Goal: Task Accomplishment & Management: Manage account settings

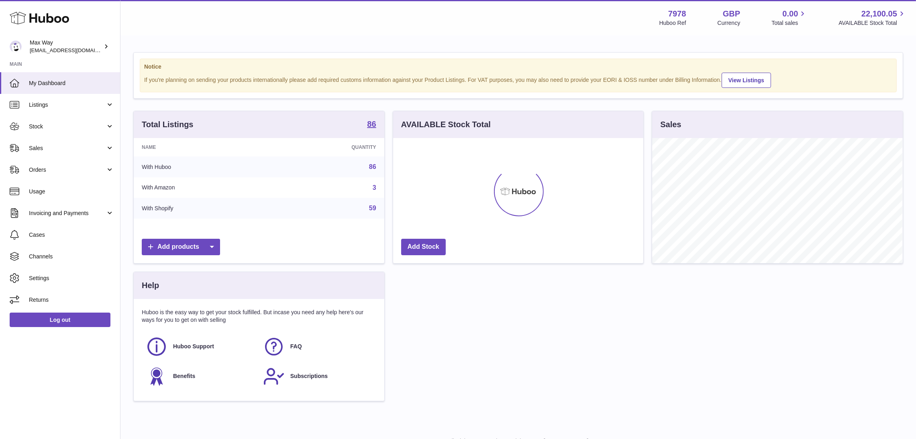
scroll to position [125, 251]
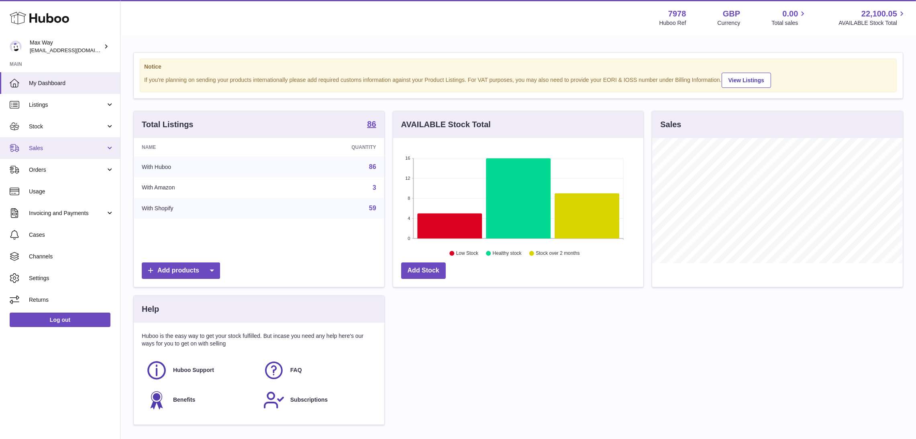
click at [39, 148] on span "Sales" at bounding box center [67, 149] width 77 height 8
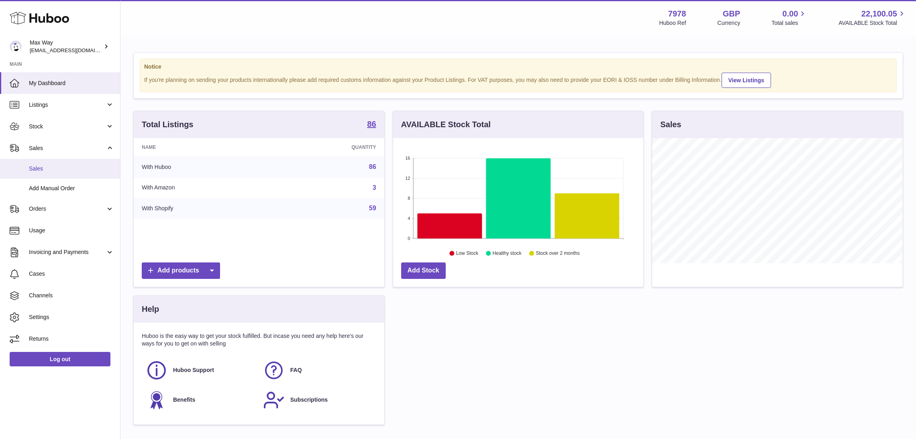
click at [47, 170] on span "Sales" at bounding box center [71, 169] width 85 height 8
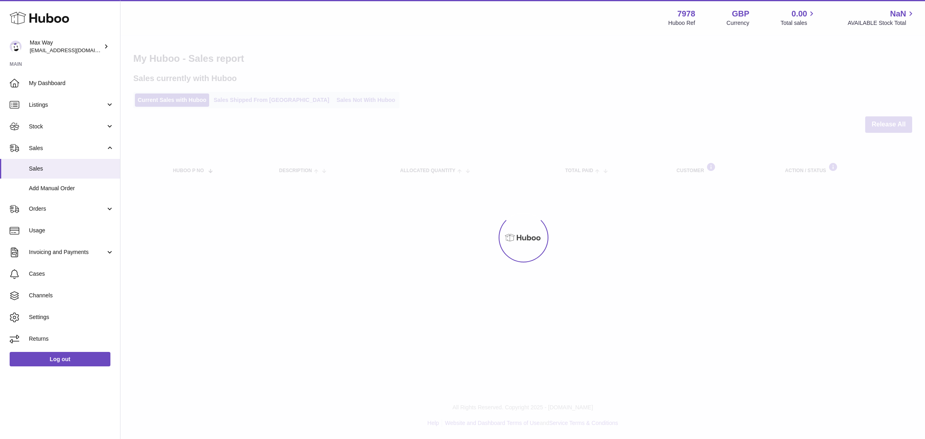
click at [307, 102] on div at bounding box center [522, 237] width 805 height 403
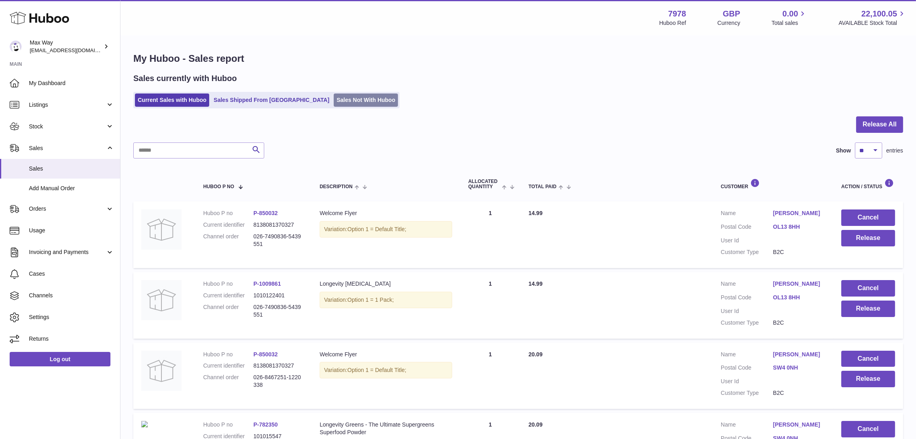
click at [334, 103] on link "Sales Not With Huboo" at bounding box center [366, 100] width 64 height 13
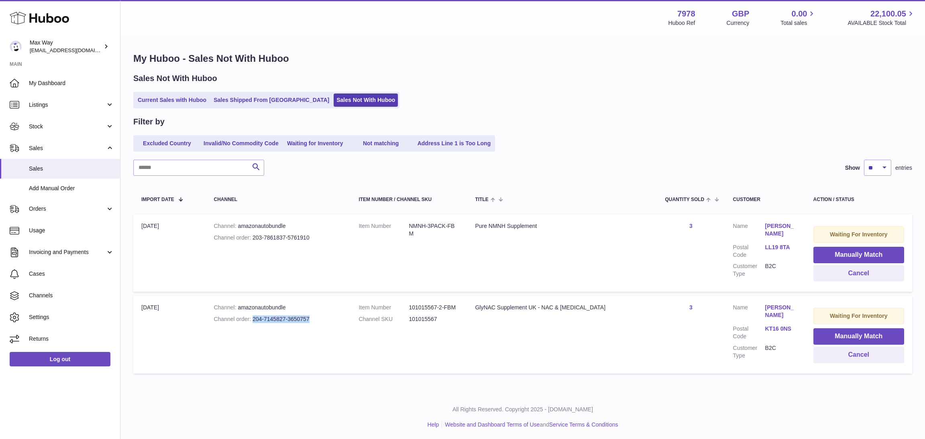
drag, startPoint x: 256, startPoint y: 316, endPoint x: 327, endPoint y: 318, distance: 71.1
click at [327, 318] on div "Channel order 204-7145827-3650757" at bounding box center [278, 320] width 129 height 8
copy div "204-7145827-3650757"
click at [829, 352] on button "Cancel" at bounding box center [859, 355] width 91 height 16
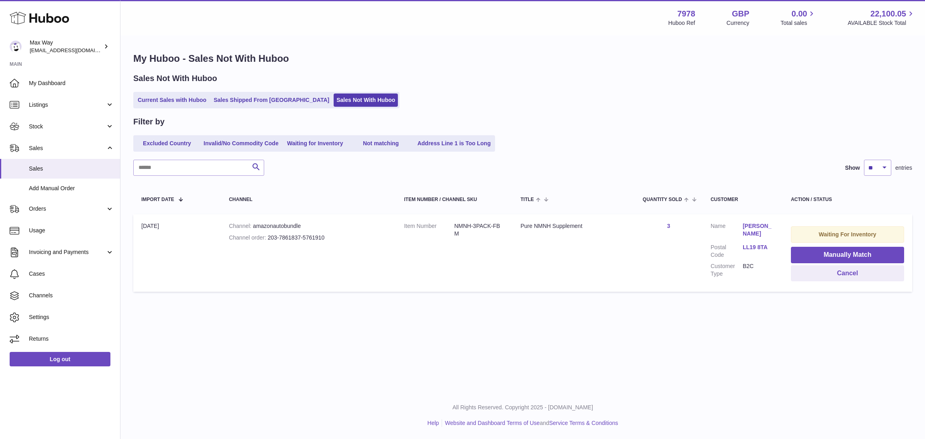
click at [270, 239] on div "Channel order 203-7861837-5761910" at bounding box center [308, 238] width 159 height 8
drag, startPoint x: 268, startPoint y: 238, endPoint x: 345, endPoint y: 238, distance: 77.1
click at [345, 238] on div "Channel order 203-7861837-5761910" at bounding box center [308, 238] width 159 height 8
copy div "203-7861837-5761910"
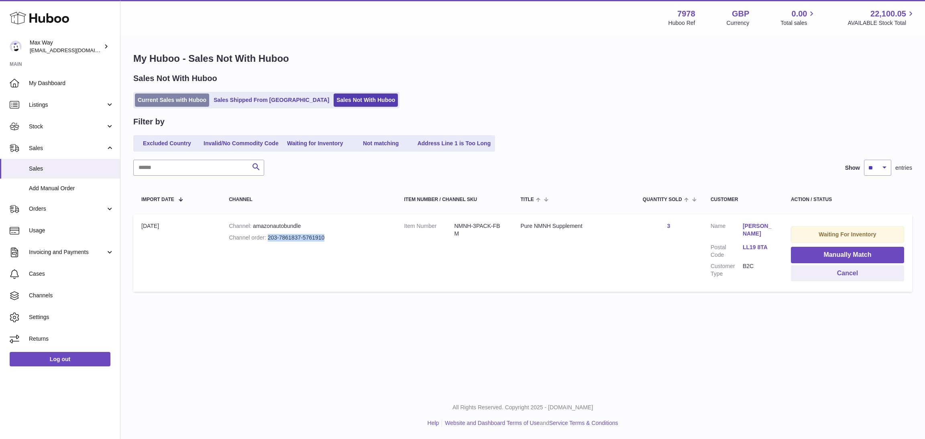
click at [149, 99] on link "Current Sales with Huboo" at bounding box center [172, 100] width 74 height 13
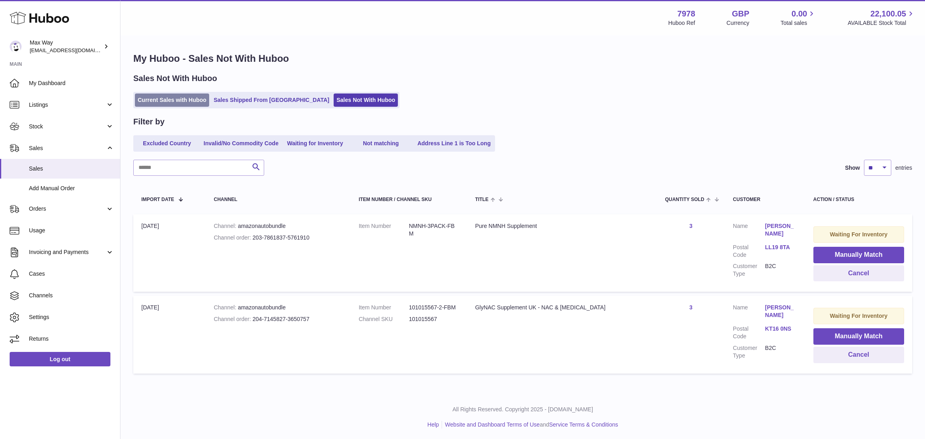
click at [144, 98] on link "Current Sales with Huboo" at bounding box center [172, 100] width 74 height 13
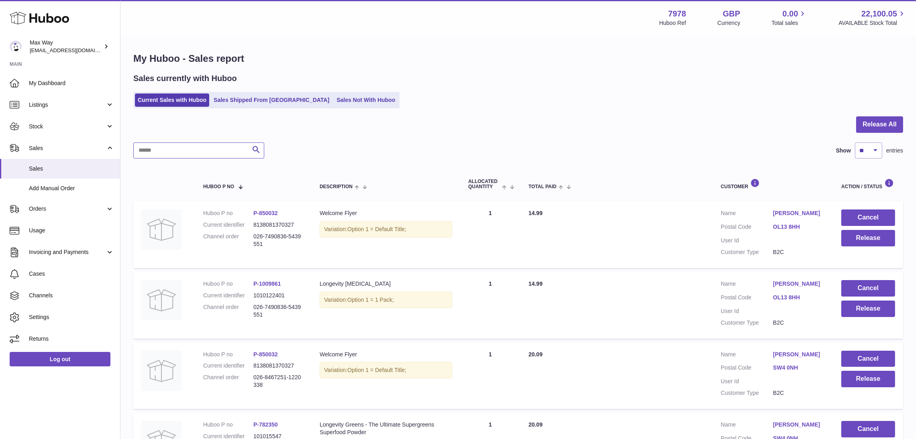
click at [226, 150] on input "text" at bounding box center [198, 151] width 131 height 16
paste input "**********"
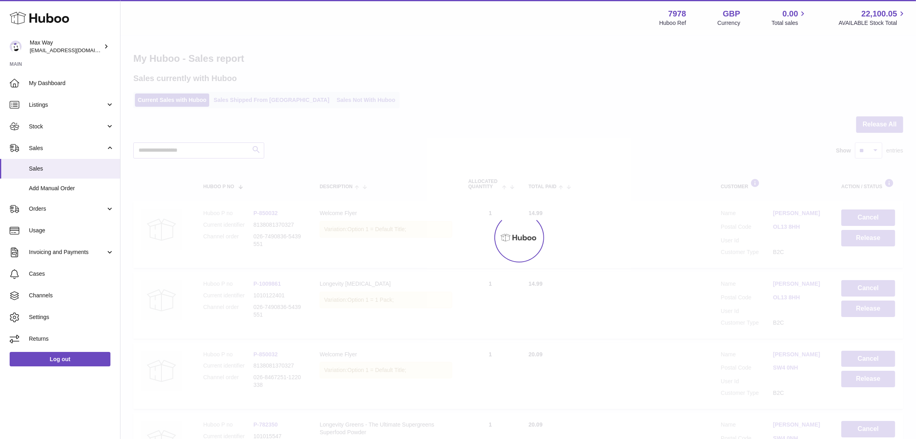
type input "**********"
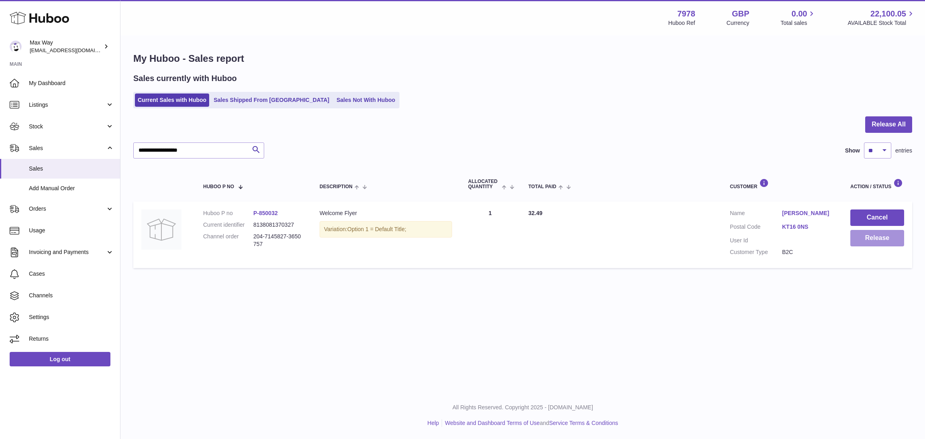
click at [869, 241] on button "Release" at bounding box center [878, 238] width 54 height 16
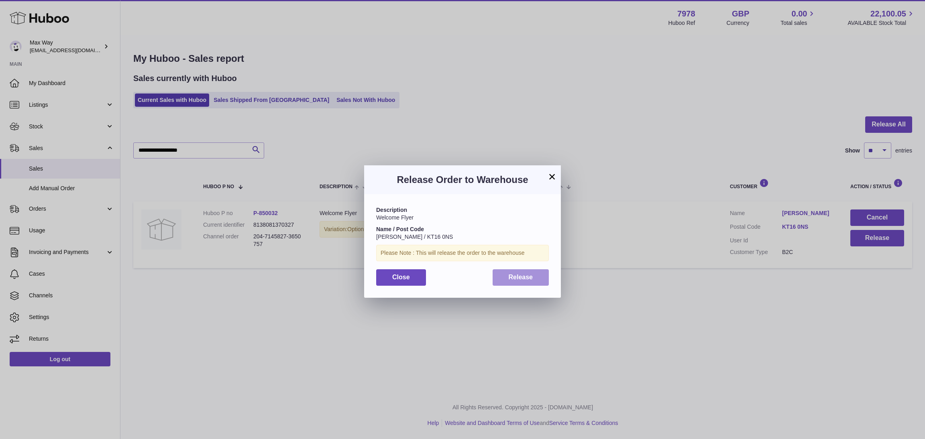
click at [537, 279] on button "Release" at bounding box center [521, 277] width 57 height 16
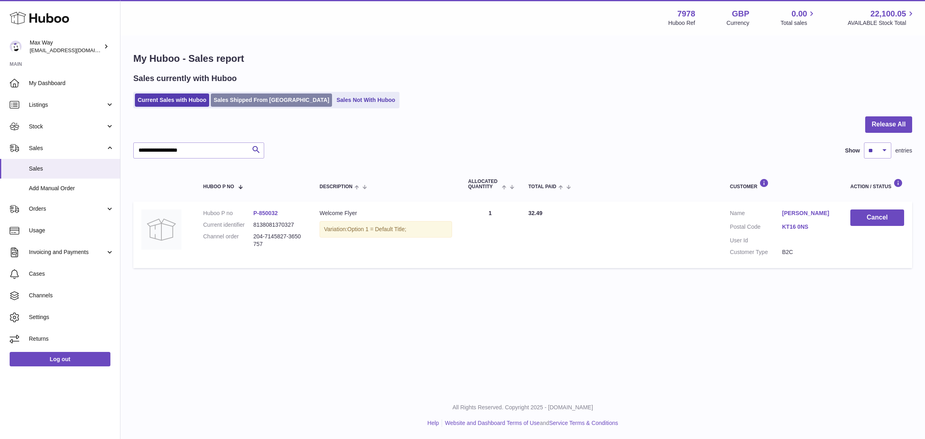
click at [238, 98] on link "Sales Shipped From Huboo" at bounding box center [271, 100] width 121 height 13
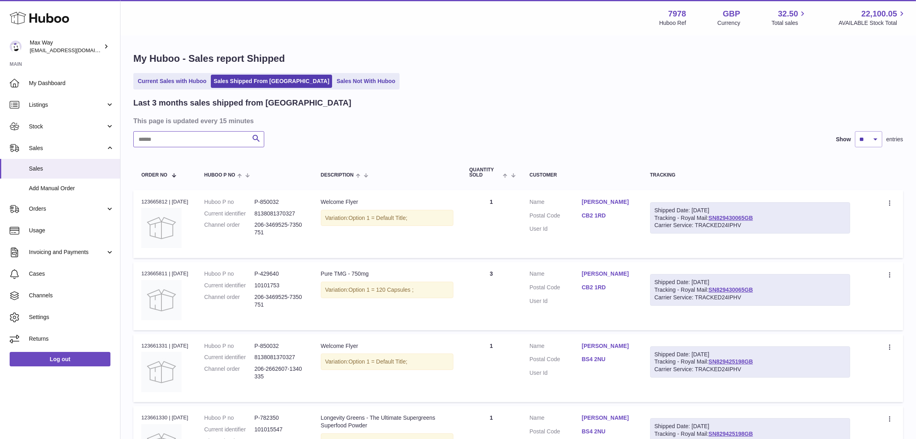
click at [194, 135] on input "text" at bounding box center [198, 139] width 131 height 16
paste input "**********"
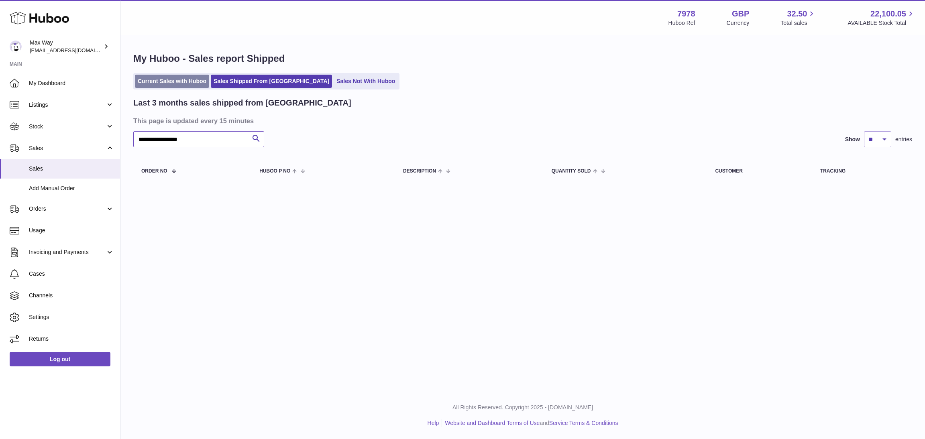
type input "**********"
click at [163, 81] on link "Current Sales with Huboo" at bounding box center [172, 81] width 74 height 13
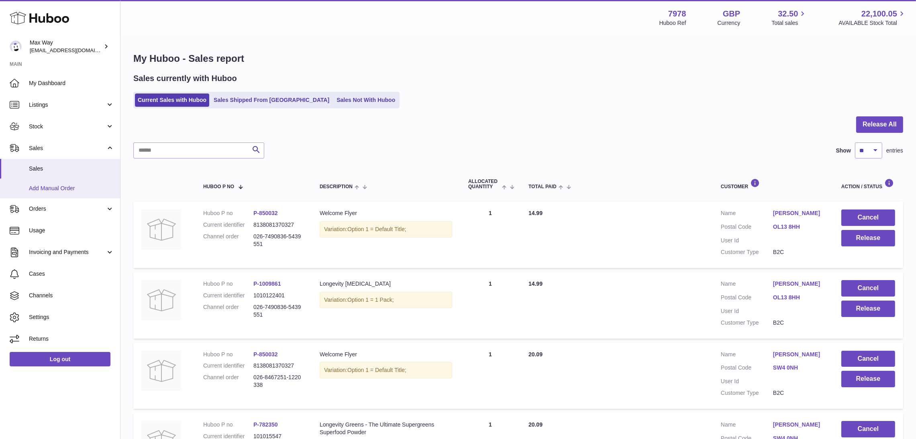
click at [35, 186] on span "Add Manual Order" at bounding box center [71, 189] width 85 height 8
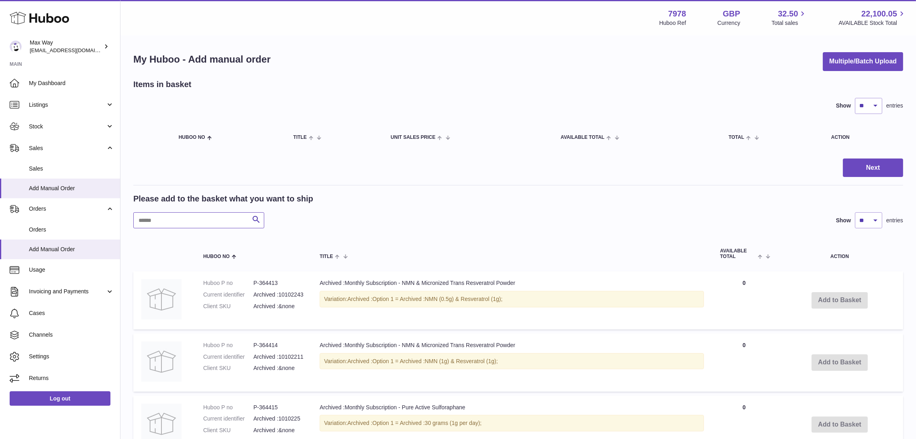
click at [194, 215] on input "text" at bounding box center [198, 220] width 131 height 16
type input "******"
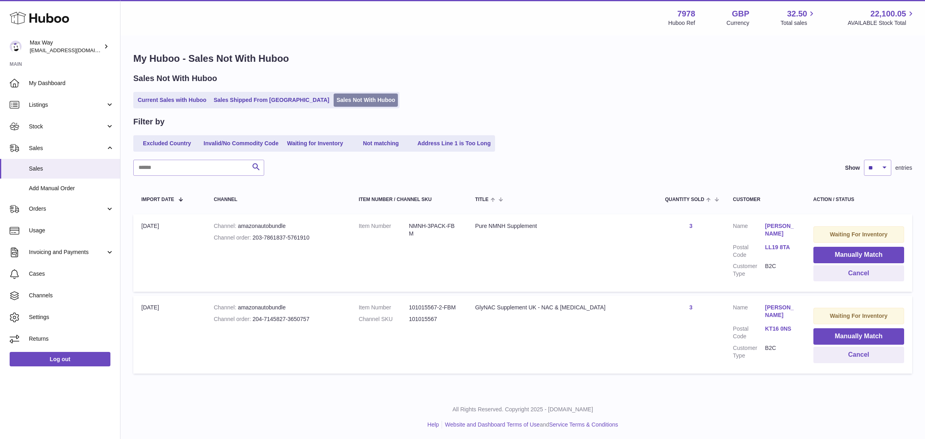
click at [338, 102] on link "Sales Not With Huboo" at bounding box center [366, 100] width 64 height 13
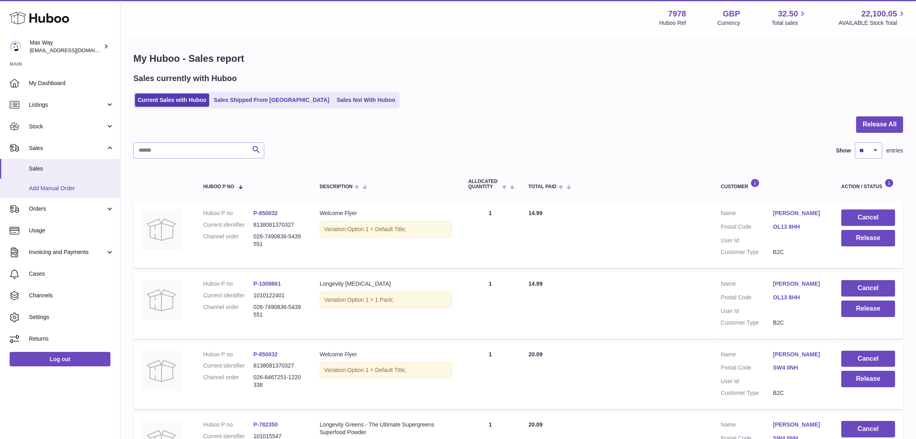
click at [65, 188] on span "Add Manual Order" at bounding box center [71, 189] width 85 height 8
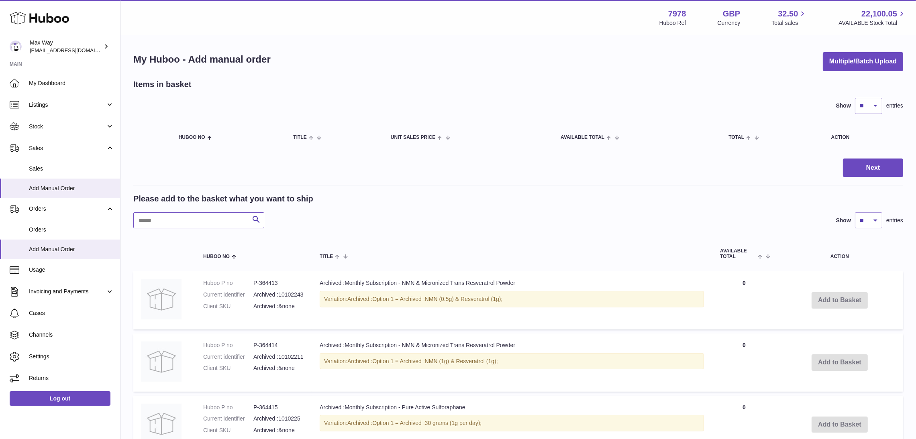
click at [184, 216] on input "text" at bounding box center [198, 220] width 131 height 16
type input "****"
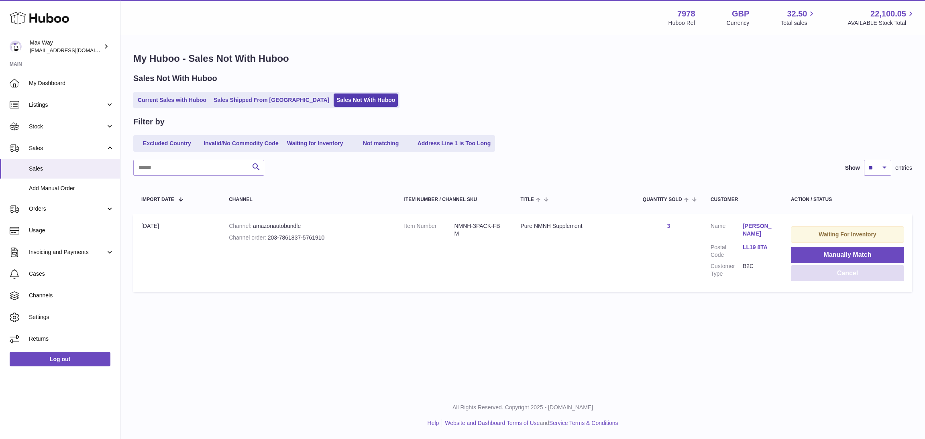
click at [863, 274] on button "Cancel" at bounding box center [847, 273] width 113 height 16
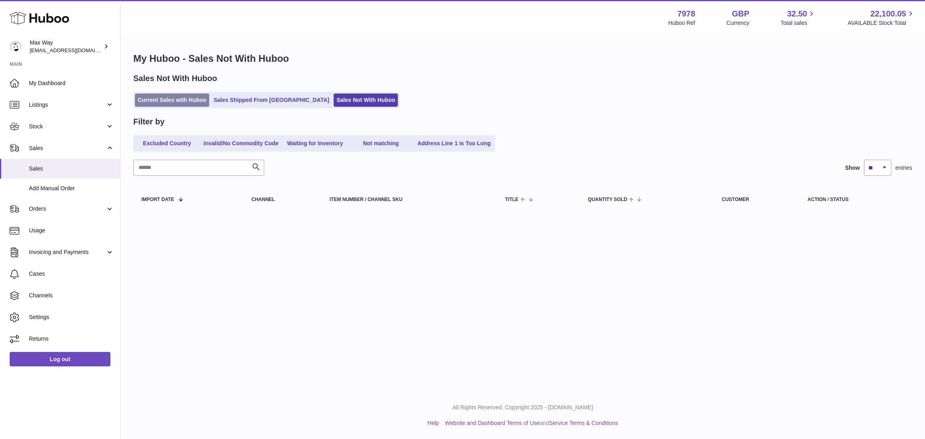
click at [158, 99] on link "Current Sales with Huboo" at bounding box center [172, 100] width 74 height 13
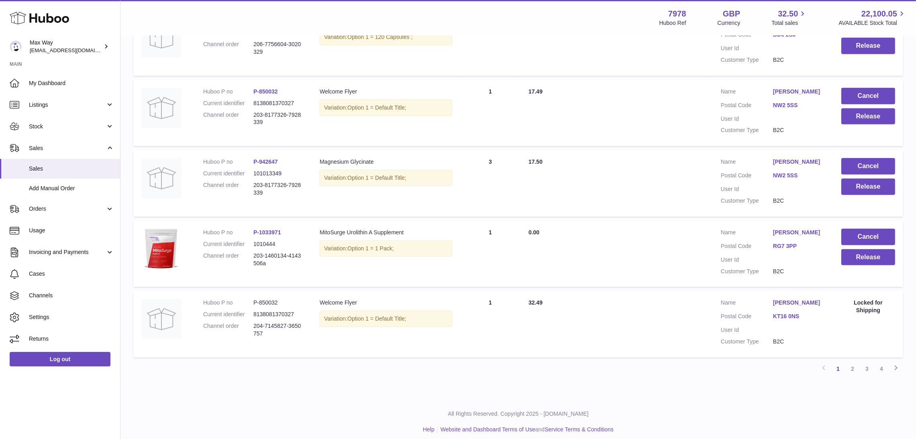
scroll to position [564, 0]
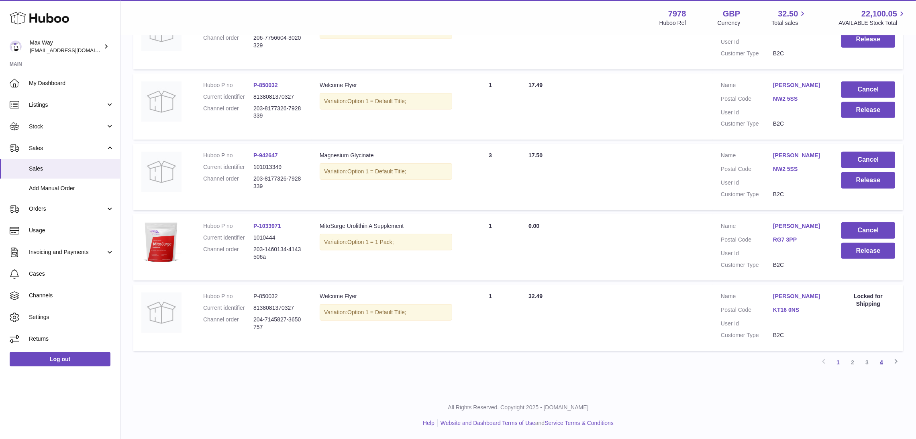
click at [882, 364] on link "4" at bounding box center [881, 362] width 14 height 14
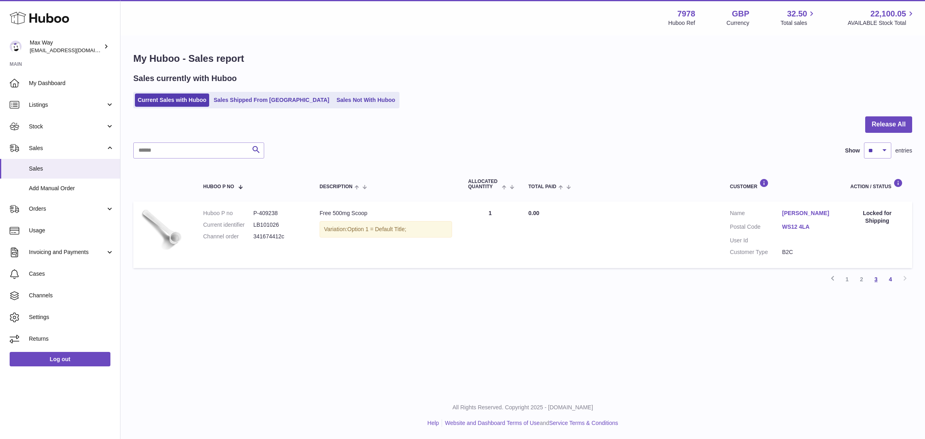
click at [878, 276] on link "3" at bounding box center [876, 279] width 14 height 14
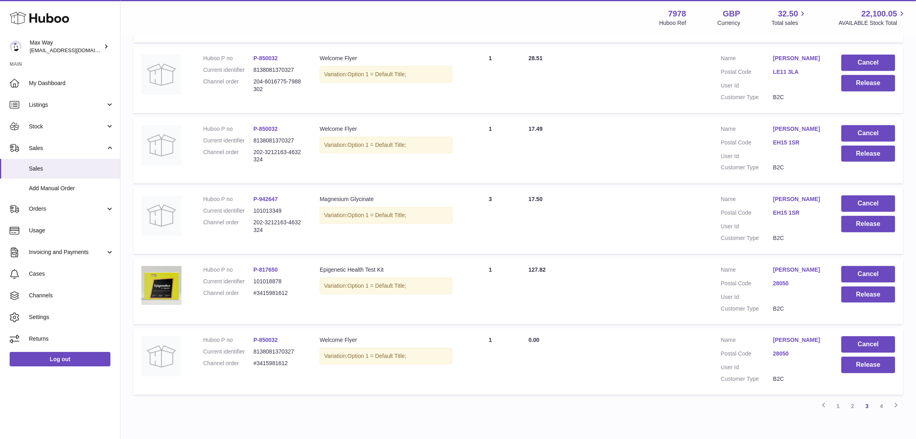
scroll to position [564, 0]
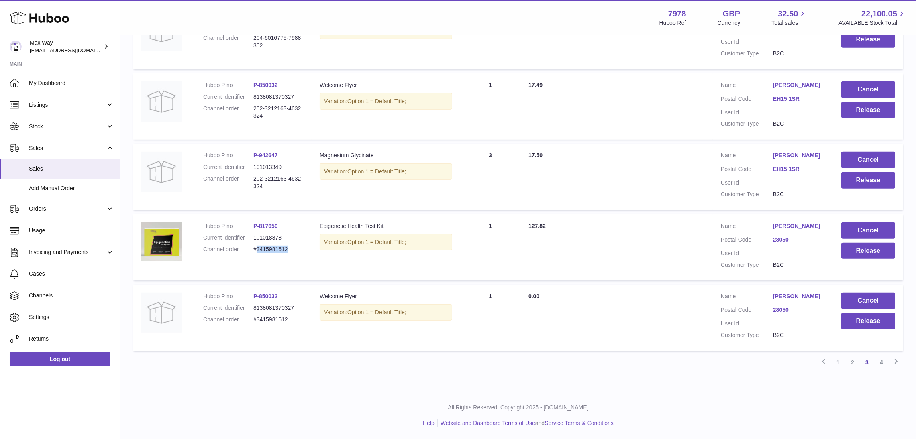
drag, startPoint x: 257, startPoint y: 253, endPoint x: 303, endPoint y: 253, distance: 46.2
click at [303, 253] on td "Huboo P no P-817650 Current identifier 101018878 Channel order #3415981612" at bounding box center [253, 247] width 116 height 67
copy dd "3415981612"
click at [853, 229] on button "Cancel" at bounding box center [868, 230] width 54 height 16
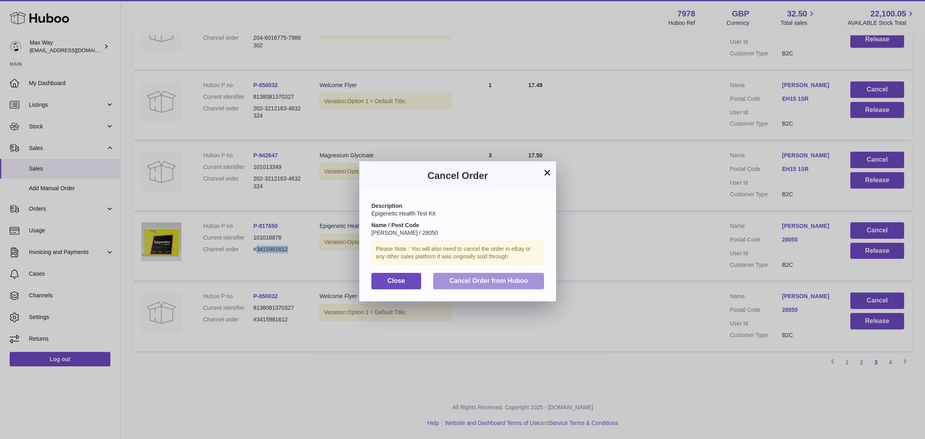
click at [483, 282] on span "Cancel Order from Huboo" at bounding box center [488, 280] width 79 height 7
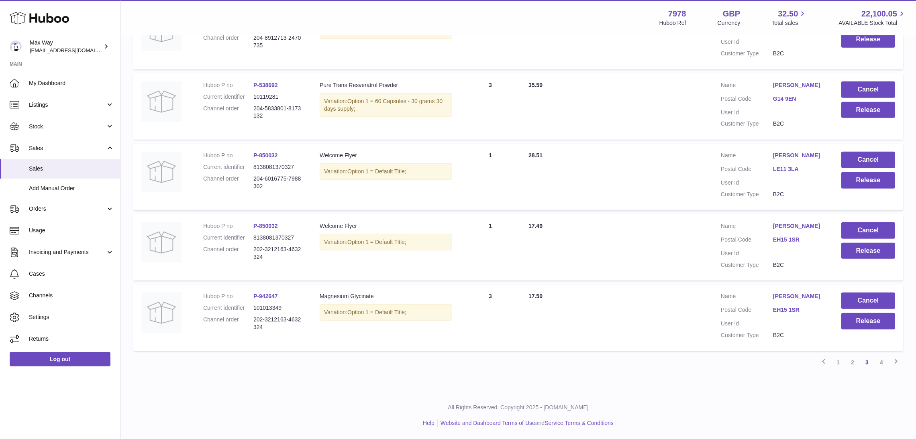
scroll to position [504, 0]
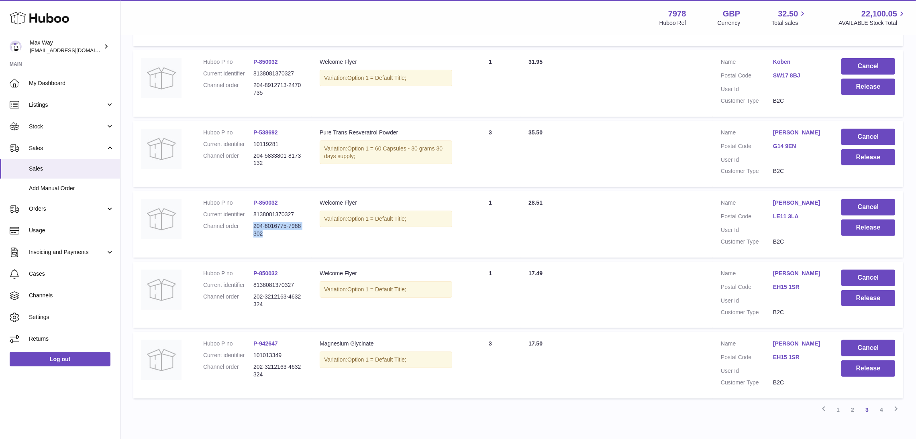
drag, startPoint x: 254, startPoint y: 240, endPoint x: 280, endPoint y: 257, distance: 31.9
click at [280, 257] on td "Huboo P no P-850032 Current identifier 8138081370327 Channel order 204-6016775-…" at bounding box center [253, 224] width 116 height 67
copy dd "204-6016775-7988302"
click at [880, 216] on button "Cancel" at bounding box center [868, 207] width 54 height 16
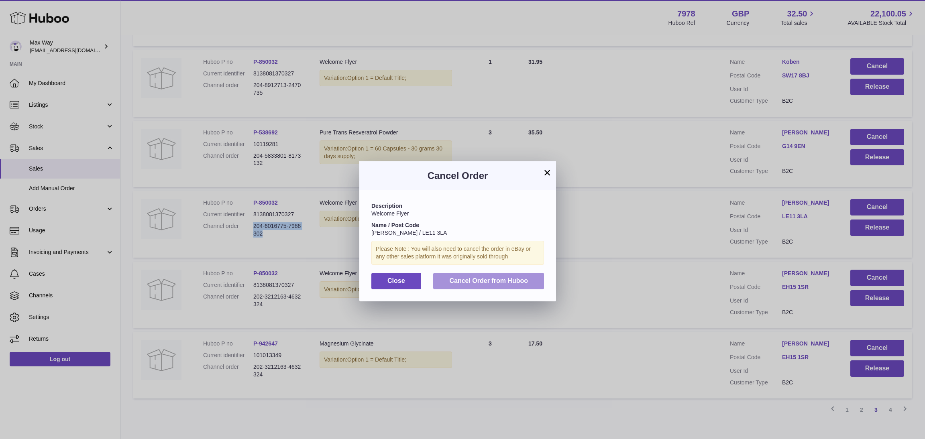
click at [522, 282] on span "Cancel Order from Huboo" at bounding box center [488, 280] width 79 height 7
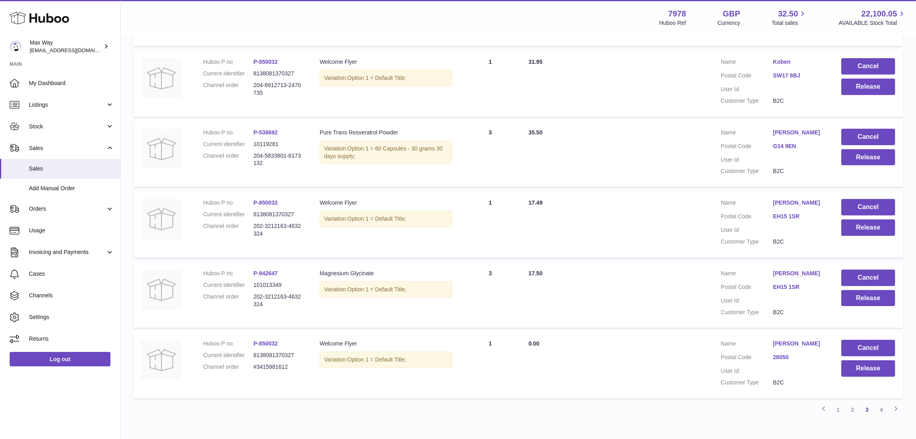
drag, startPoint x: 252, startPoint y: 239, endPoint x: 286, endPoint y: 254, distance: 37.8
click at [286, 242] on dl "Huboo P no P-850032 Current identifier 8138081370327 Channel order 202-3212163-…" at bounding box center [253, 220] width 100 height 43
copy dl "202-3212163-4632324"
click at [853, 216] on button "Cancel" at bounding box center [868, 207] width 54 height 16
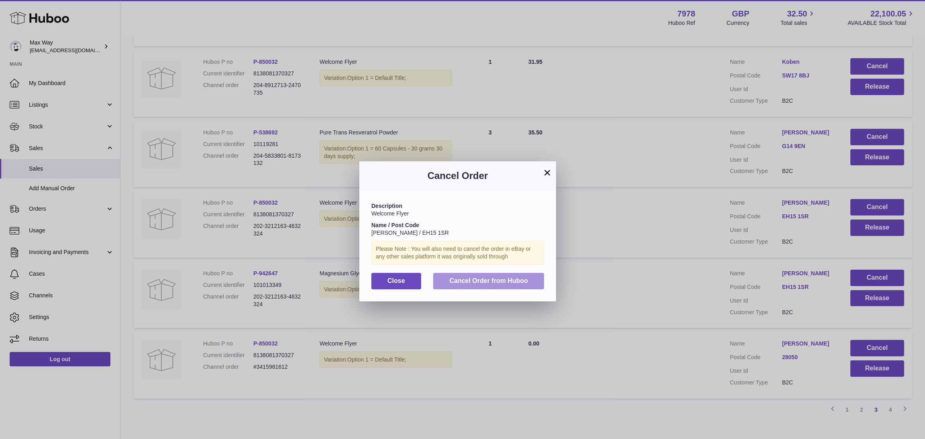
click at [514, 277] on span "Cancel Order from Huboo" at bounding box center [488, 280] width 79 height 7
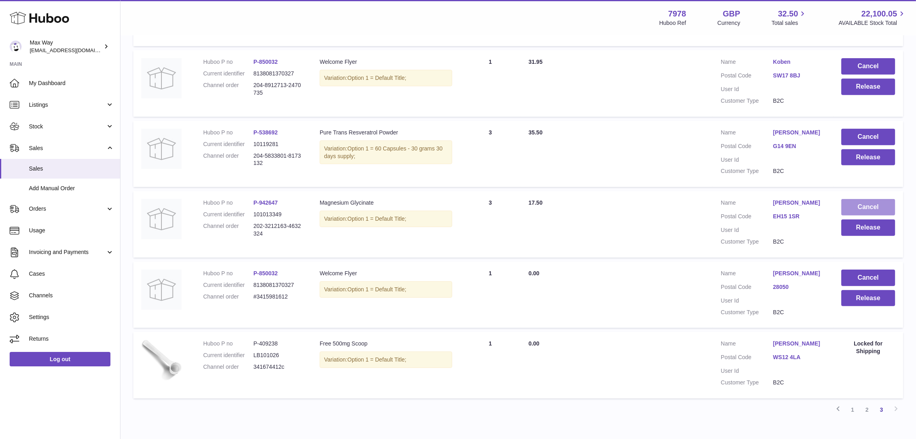
click at [851, 216] on button "Cancel" at bounding box center [868, 207] width 54 height 16
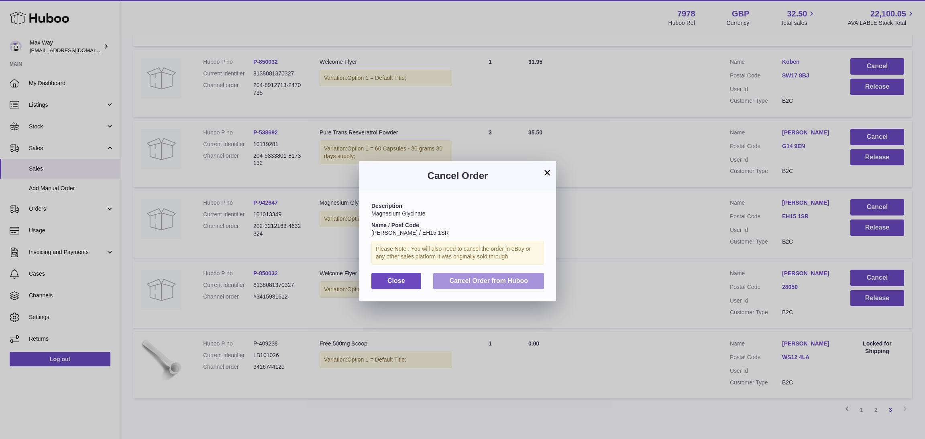
click at [490, 283] on span "Cancel Order from Huboo" at bounding box center [488, 280] width 79 height 7
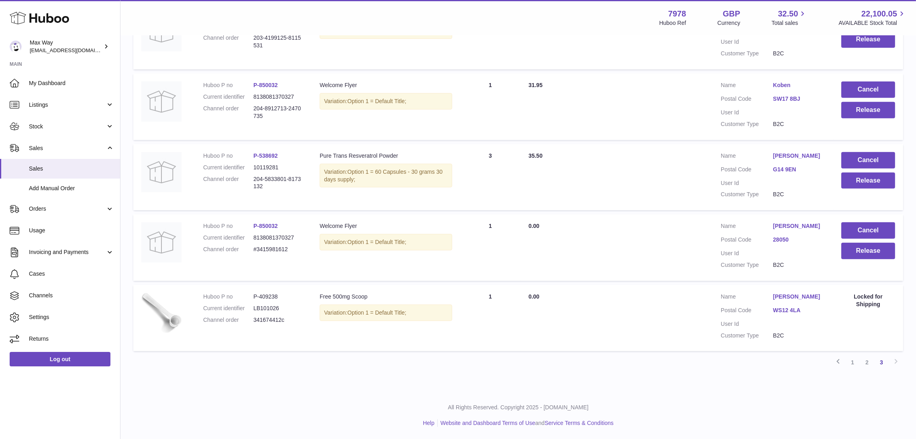
scroll to position [494, 0]
click at [874, 231] on button "Cancel" at bounding box center [868, 230] width 54 height 16
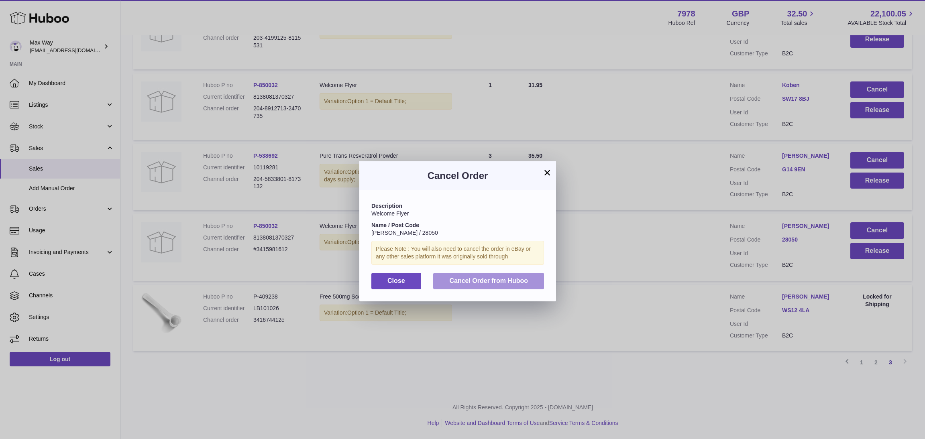
click at [486, 282] on span "Cancel Order from Huboo" at bounding box center [488, 280] width 79 height 7
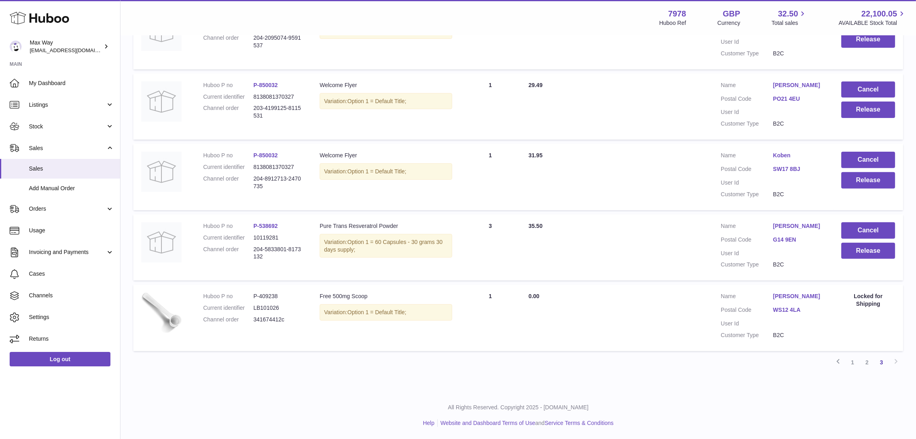
scroll to position [423, 0]
drag, startPoint x: 250, startPoint y: 251, endPoint x: 277, endPoint y: 260, distance: 28.6
click at [277, 260] on dl "Huboo P no P-538692 Current identifier 10119281 Channel order 204-5833801-81731…" at bounding box center [253, 243] width 100 height 43
copy dl "204-5833801-8173132"
click at [859, 227] on button "Cancel" at bounding box center [868, 230] width 54 height 16
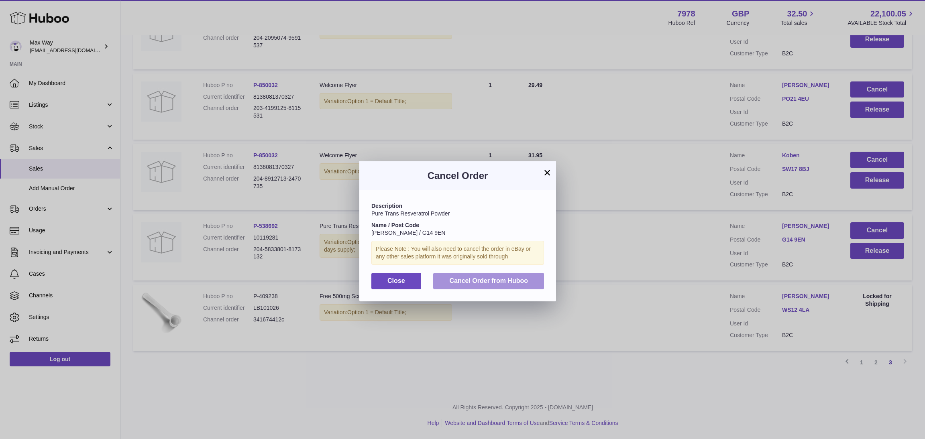
click at [483, 282] on span "Cancel Order from Huboo" at bounding box center [488, 280] width 79 height 7
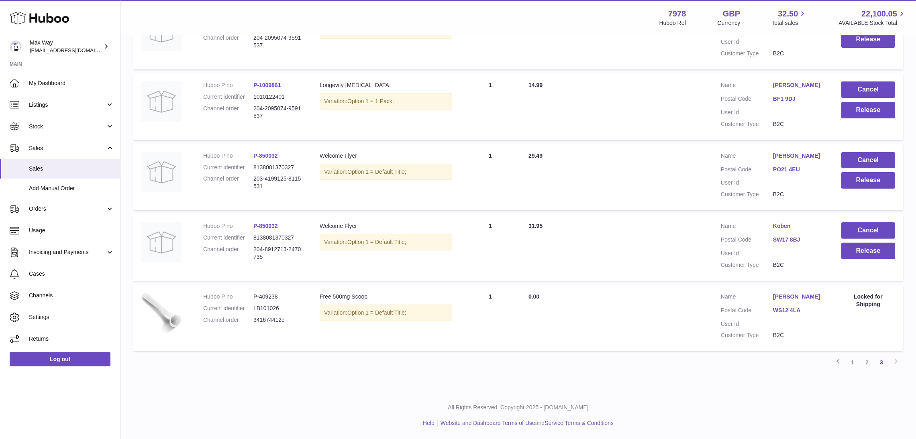
scroll to position [353, 0]
drag, startPoint x: 253, startPoint y: 248, endPoint x: 308, endPoint y: 257, distance: 55.9
click at [308, 257] on td "Huboo P no P-850032 Current identifier 8138081370327 Channel order 204-8912713-…" at bounding box center [253, 247] width 116 height 67
copy dd "204-8912713-2470735"
click at [876, 232] on button "Cancel" at bounding box center [868, 230] width 54 height 16
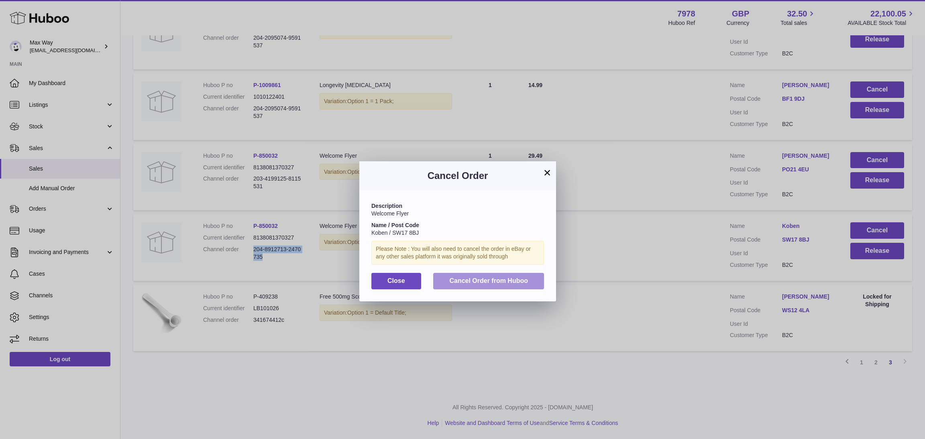
click at [470, 280] on span "Cancel Order from Huboo" at bounding box center [488, 280] width 79 height 7
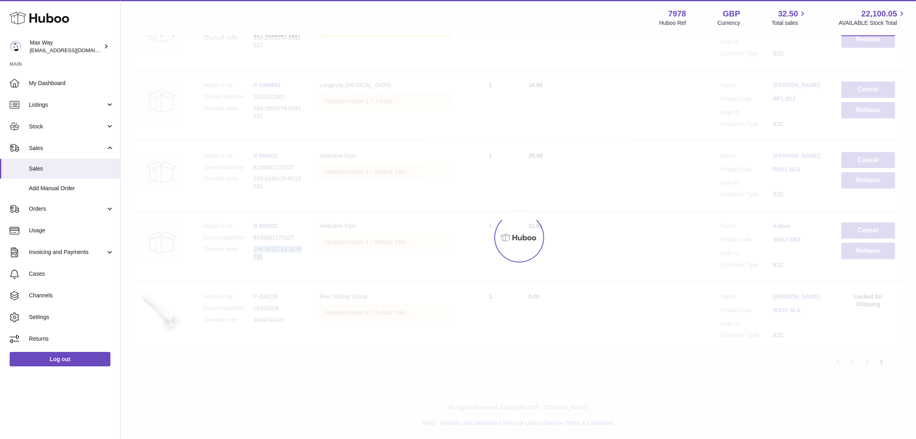
scroll to position [283, 0]
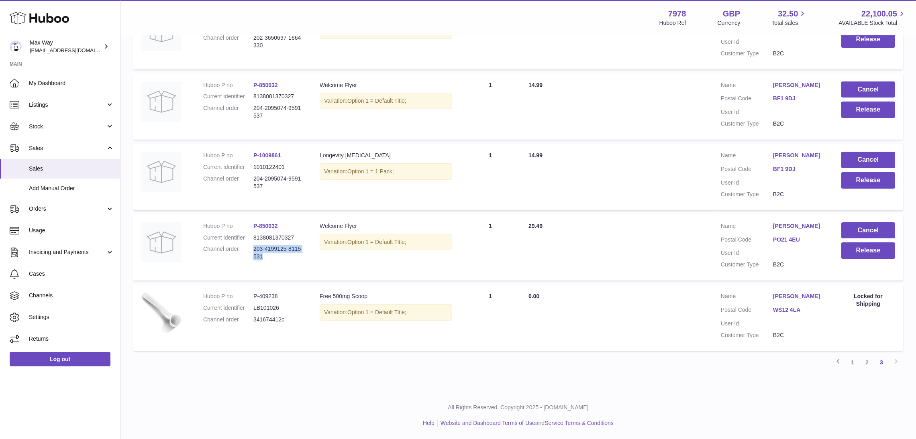
drag, startPoint x: 254, startPoint y: 249, endPoint x: 271, endPoint y: 261, distance: 20.4
click at [271, 261] on dl "Huboo P no P-850032 Current identifier 8138081370327 Channel order 203-4199125-…" at bounding box center [253, 243] width 100 height 43
copy dd "203-4199125-8115531"
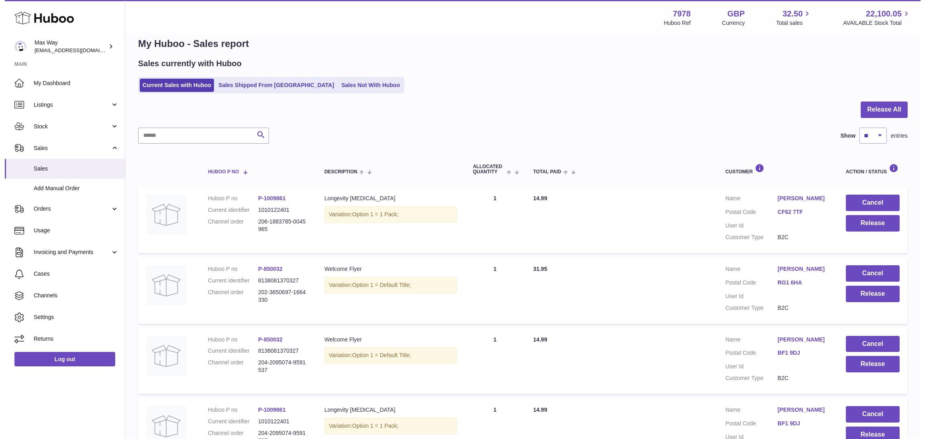
scroll to position [0, 0]
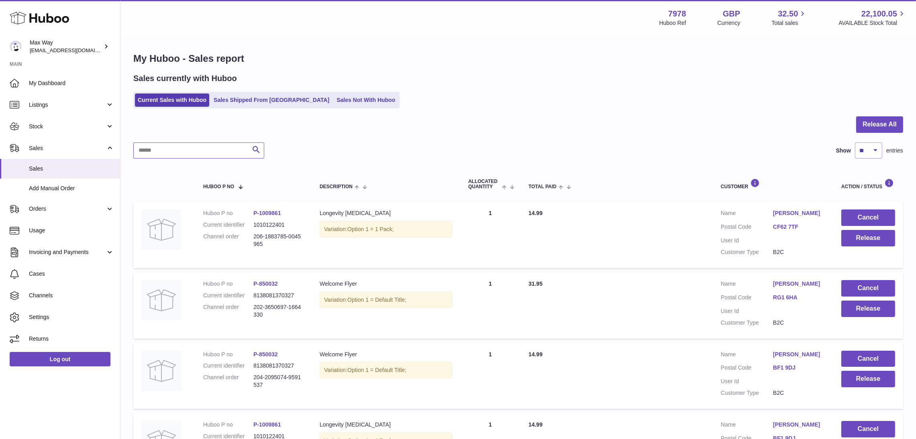
click at [208, 149] on input "text" at bounding box center [198, 151] width 131 height 16
paste input "**********"
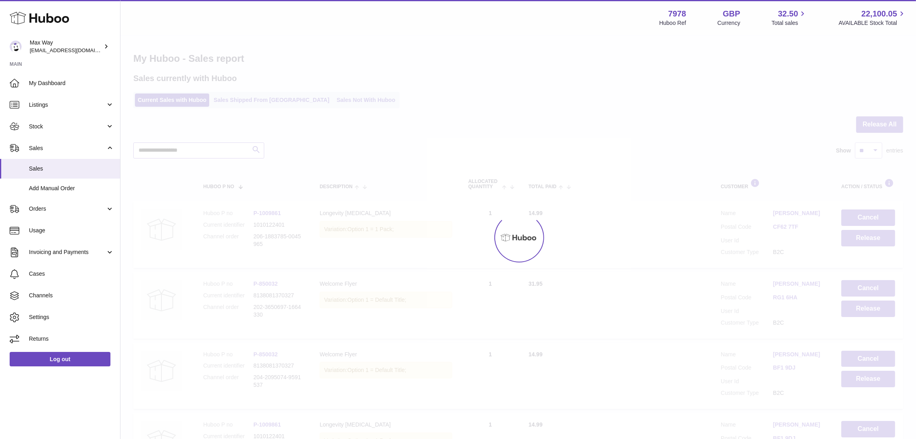
type input "**********"
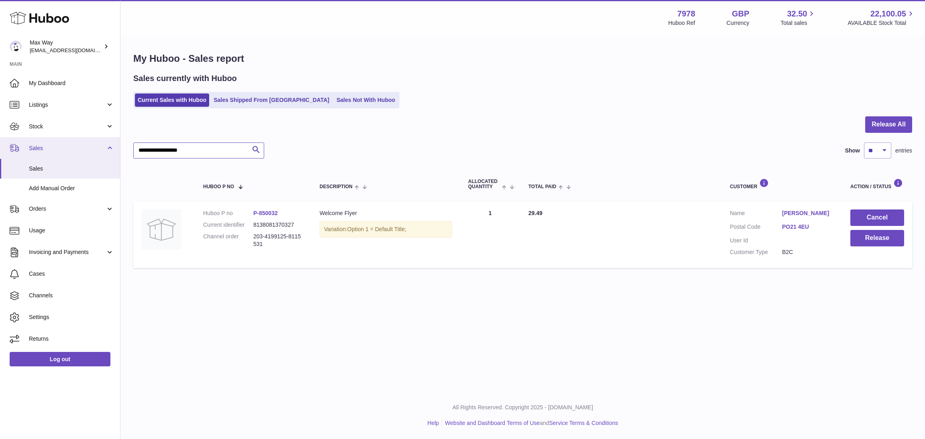
drag, startPoint x: 202, startPoint y: 147, endPoint x: 97, endPoint y: 147, distance: 105.2
click at [97, 147] on div "Huboo Max Way [EMAIL_ADDRESS][DOMAIN_NAME] Main My Dashboard Listings Not with …" at bounding box center [462, 219] width 925 height 439
paste input "**********"
type input "**********"
click at [216, 151] on input "**********" at bounding box center [198, 151] width 131 height 16
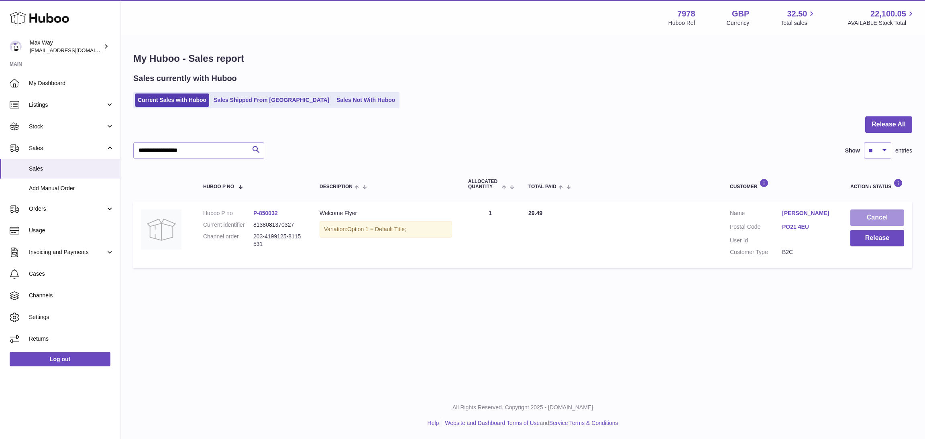
click at [886, 216] on button "Cancel" at bounding box center [878, 218] width 54 height 16
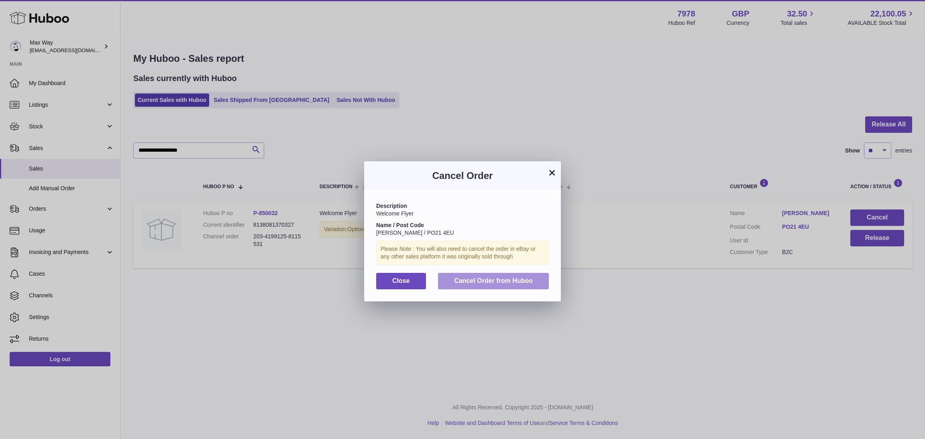
click at [473, 282] on span "Cancel Order from Huboo" at bounding box center [493, 280] width 79 height 7
